Goal: Use online tool/utility: Use online tool/utility

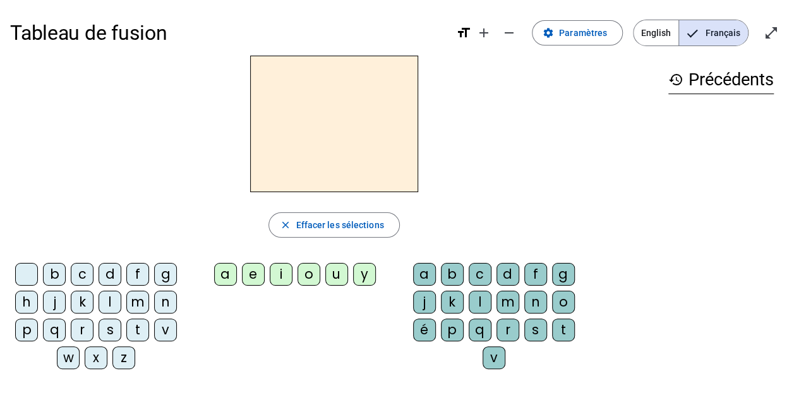
click at [340, 105] on h2 at bounding box center [334, 124] width 168 height 136
click at [110, 264] on div "d" at bounding box center [109, 274] width 23 height 23
click at [333, 271] on div "u" at bounding box center [336, 274] width 23 height 23
click at [134, 326] on div "t" at bounding box center [137, 329] width 23 height 23
click at [230, 273] on div "a" at bounding box center [225, 274] width 23 height 23
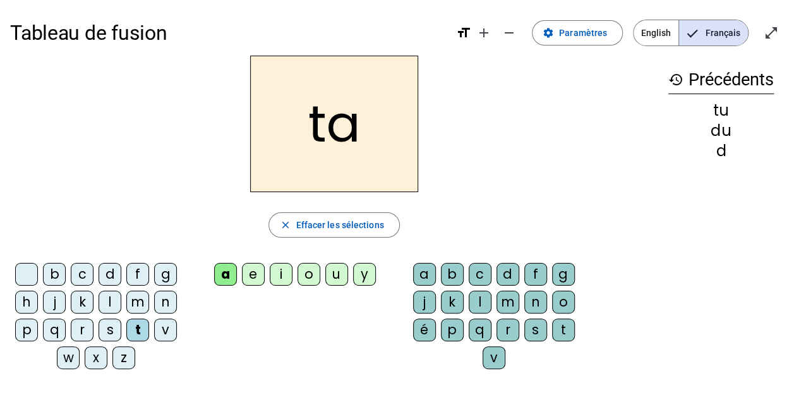
click at [246, 275] on div "e" at bounding box center [253, 274] width 23 height 23
click at [109, 269] on div "d" at bounding box center [109, 274] width 23 height 23
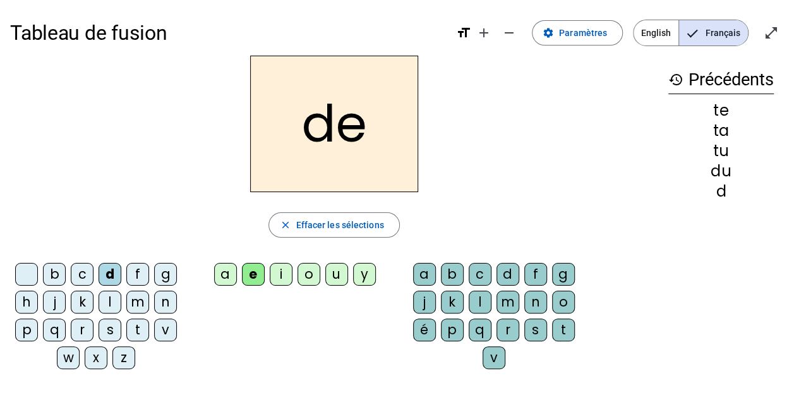
click at [54, 304] on div "j" at bounding box center [54, 301] width 23 height 23
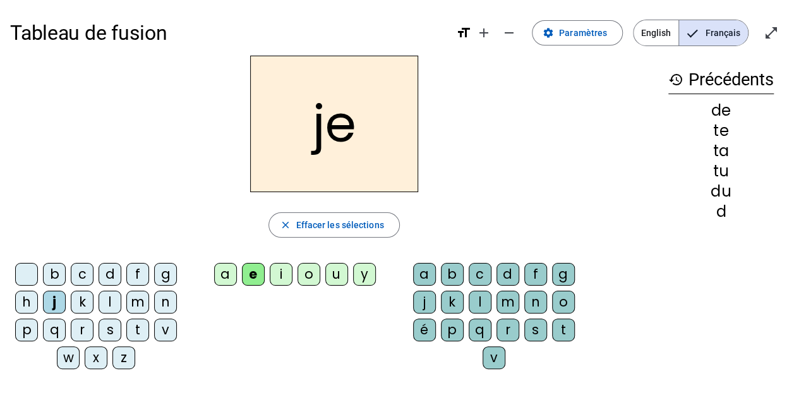
click at [131, 294] on div "m" at bounding box center [137, 301] width 23 height 23
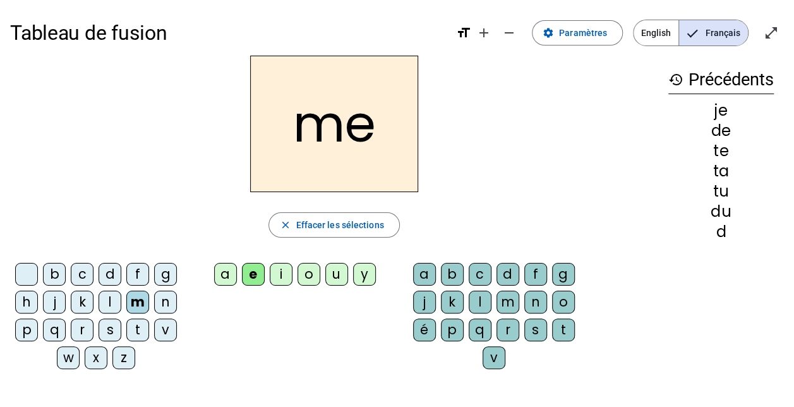
click at [225, 270] on div "a" at bounding box center [225, 274] width 23 height 23
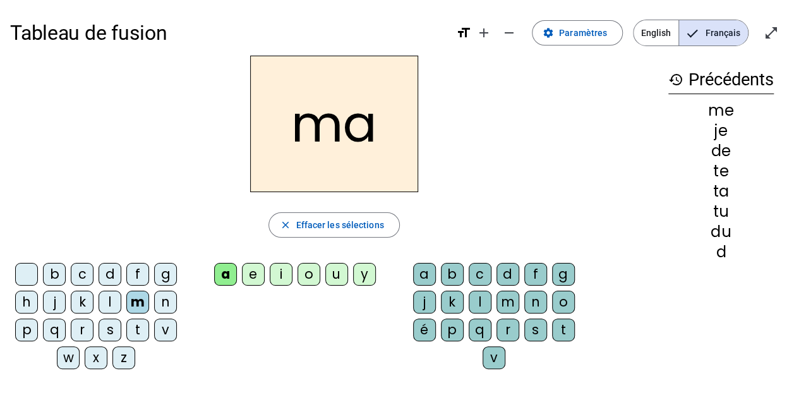
click at [481, 297] on div "l" at bounding box center [479, 301] width 23 height 23
